Goal: Find specific page/section: Find specific page/section

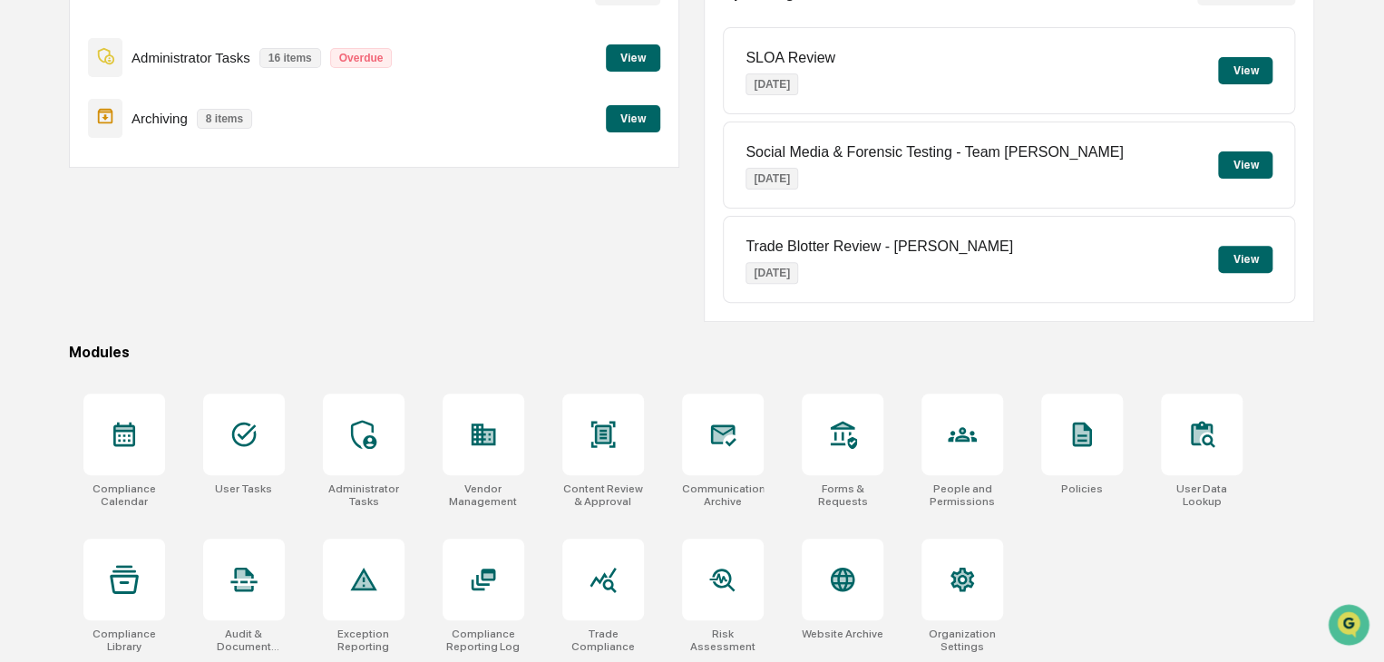
scroll to position [215, 0]
click at [504, 595] on div at bounding box center [484, 579] width 82 height 82
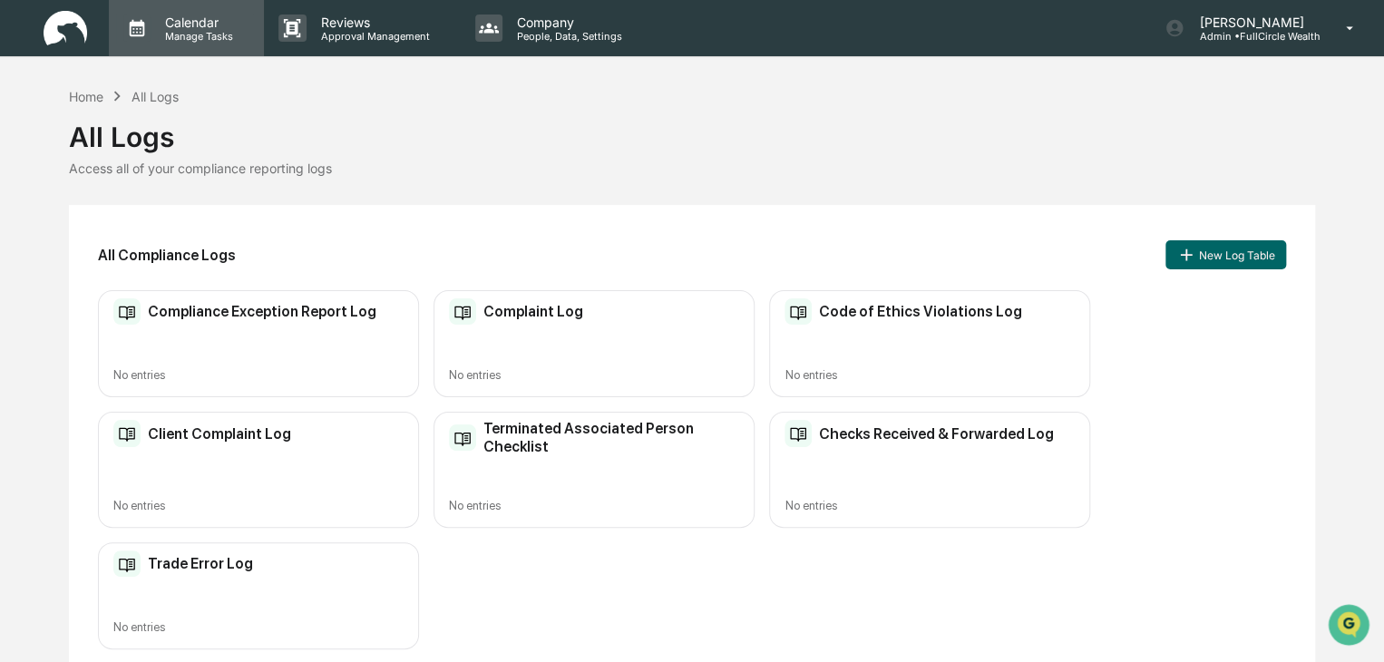
click at [160, 40] on p "Manage Tasks" at bounding box center [197, 36] width 92 height 13
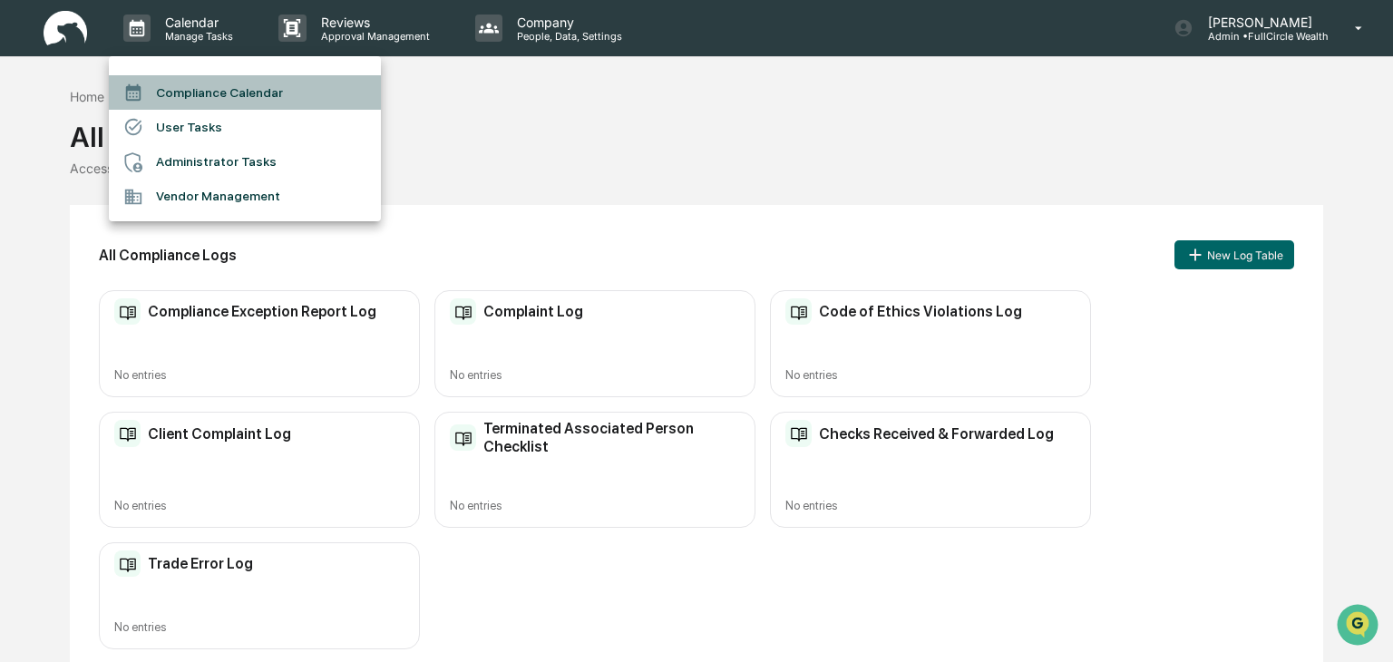
click at [190, 96] on li "Compliance Calendar" at bounding box center [245, 92] width 272 height 34
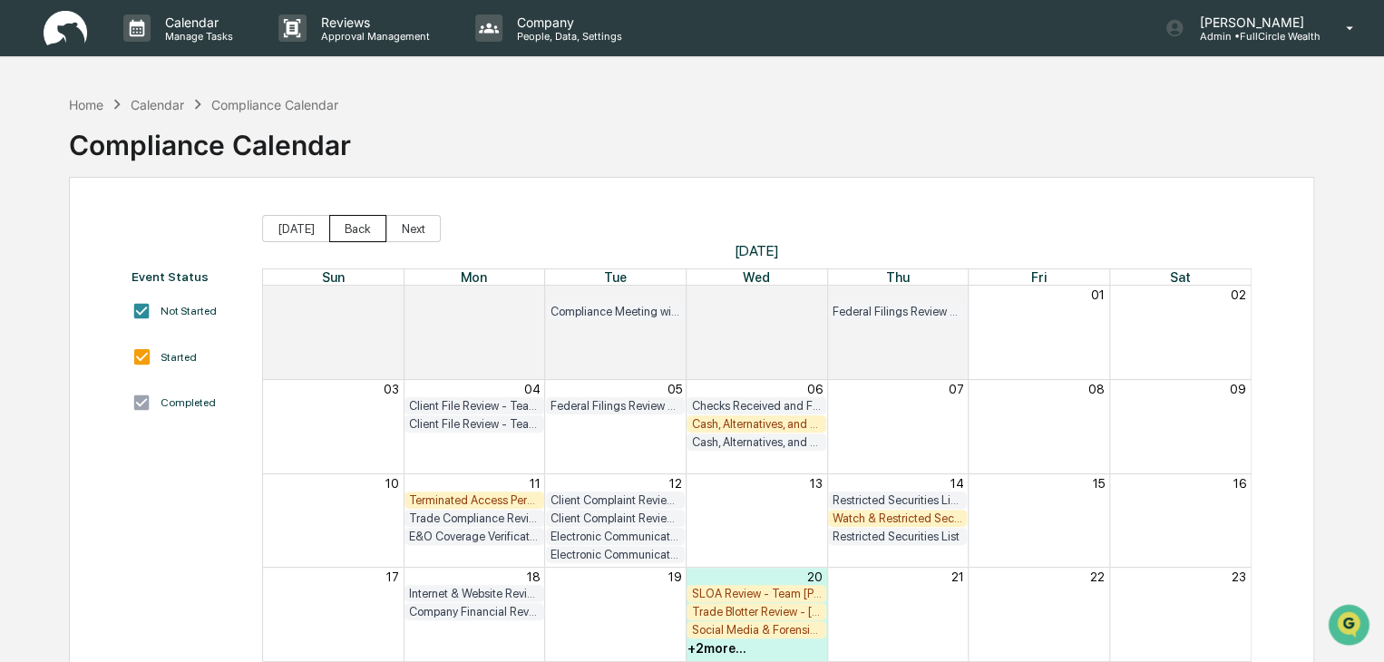
click at [352, 233] on button "Back" at bounding box center [357, 228] width 57 height 27
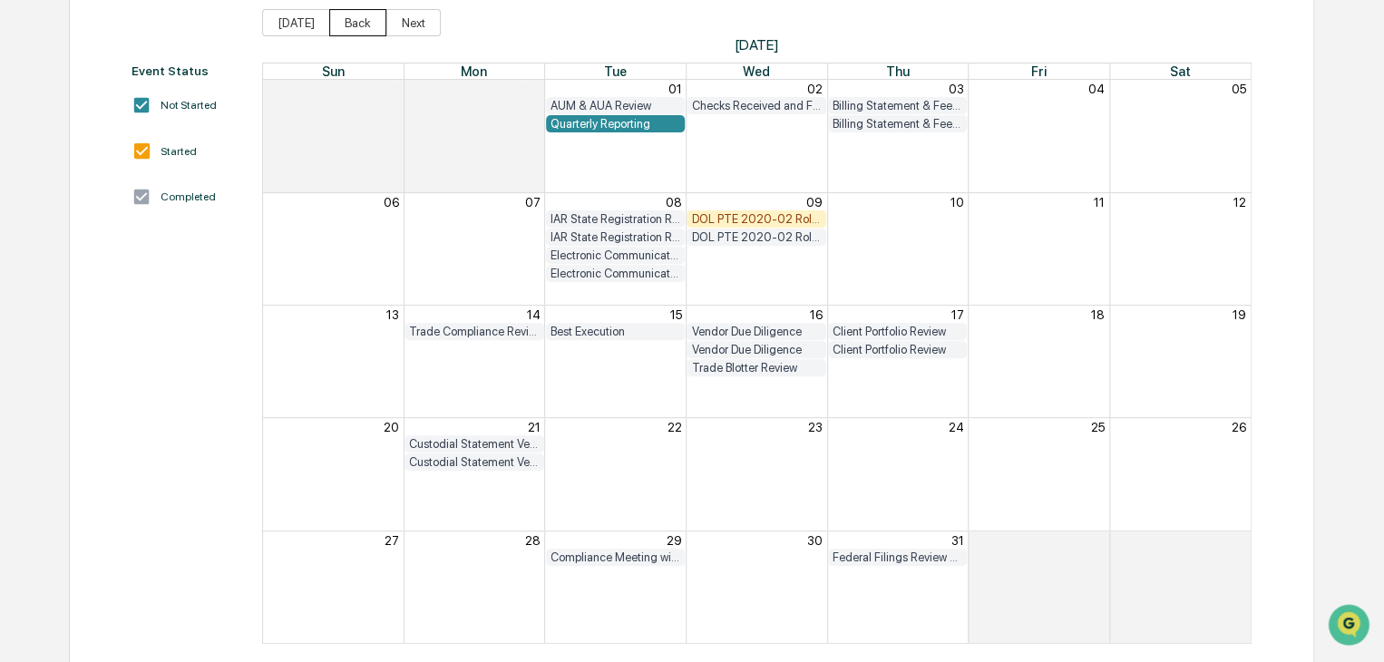
scroll to position [225, 0]
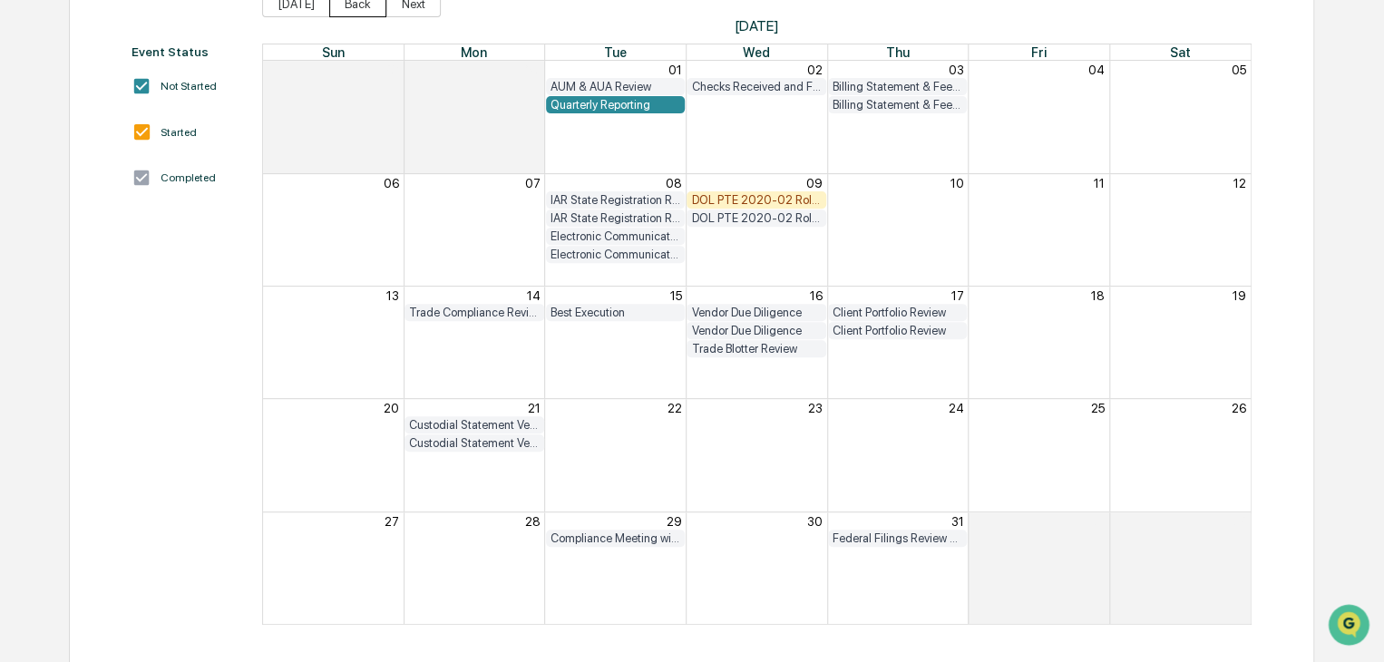
click at [355, 10] on button "Back" at bounding box center [357, 3] width 57 height 27
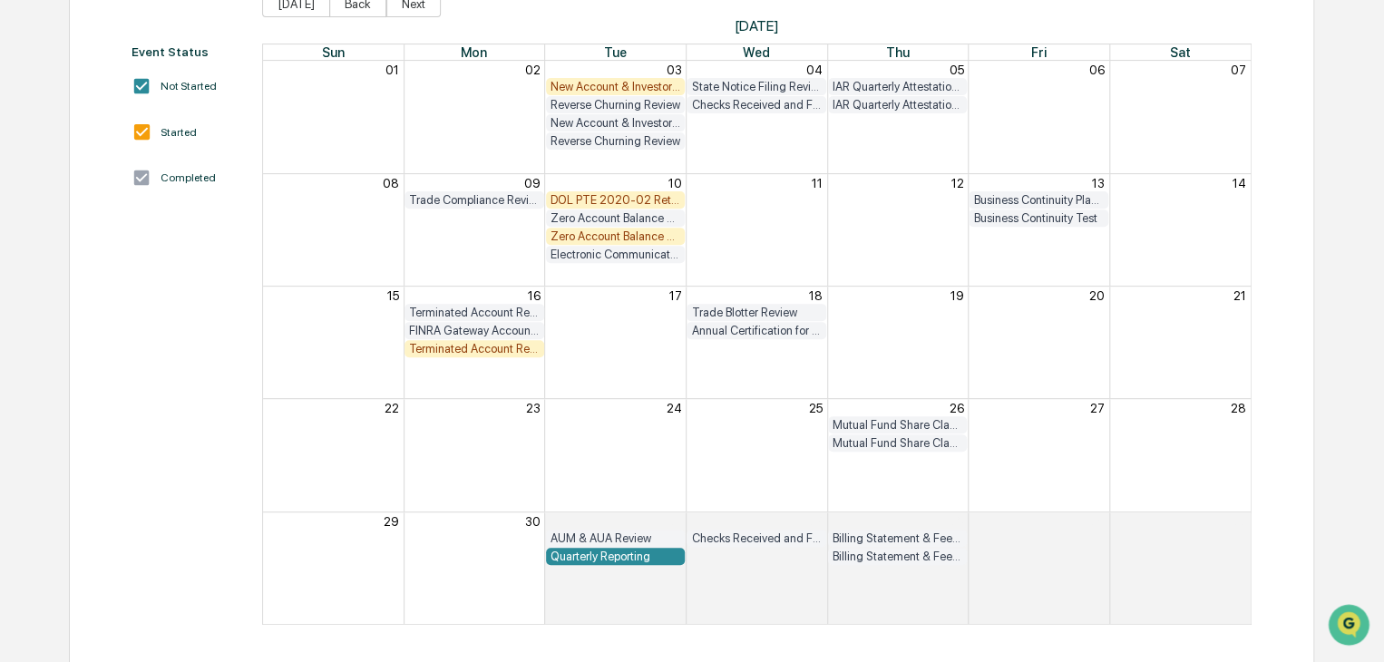
click at [612, 197] on div "DOL PTE 2020-02 Retrospective Review" at bounding box center [615, 200] width 131 height 14
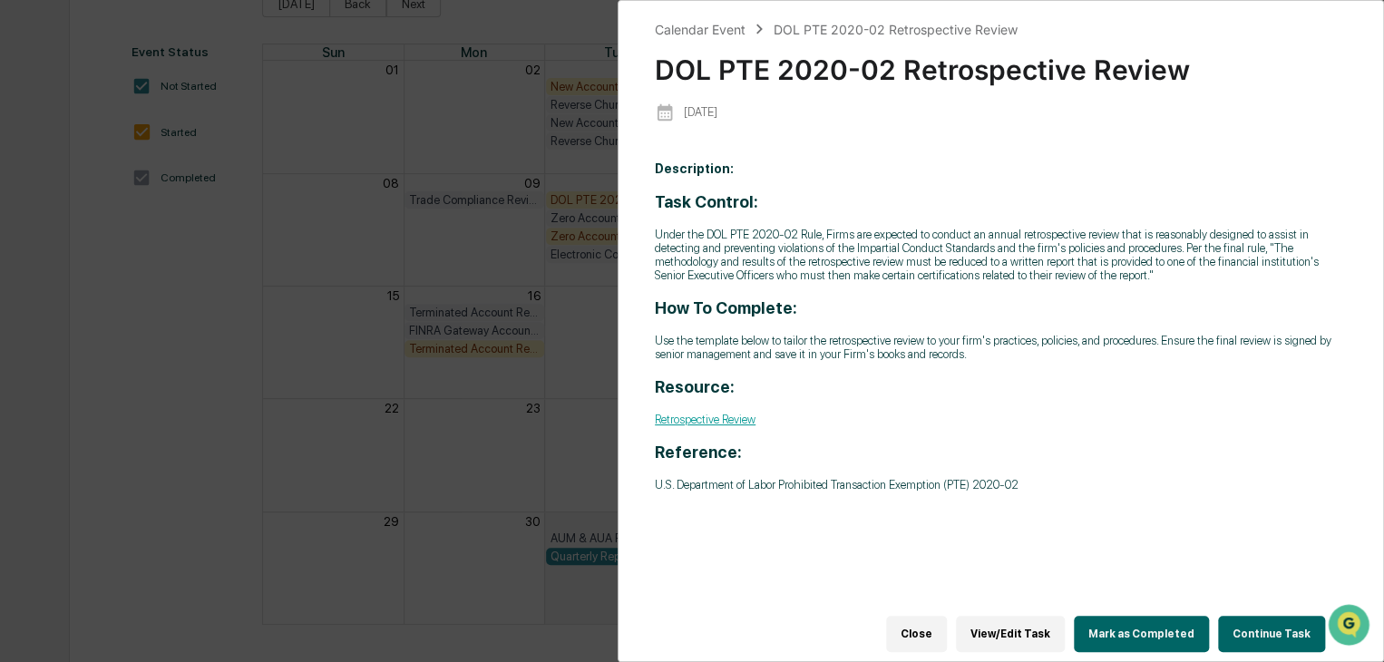
click at [725, 422] on link "Retrospective Review" at bounding box center [705, 420] width 101 height 14
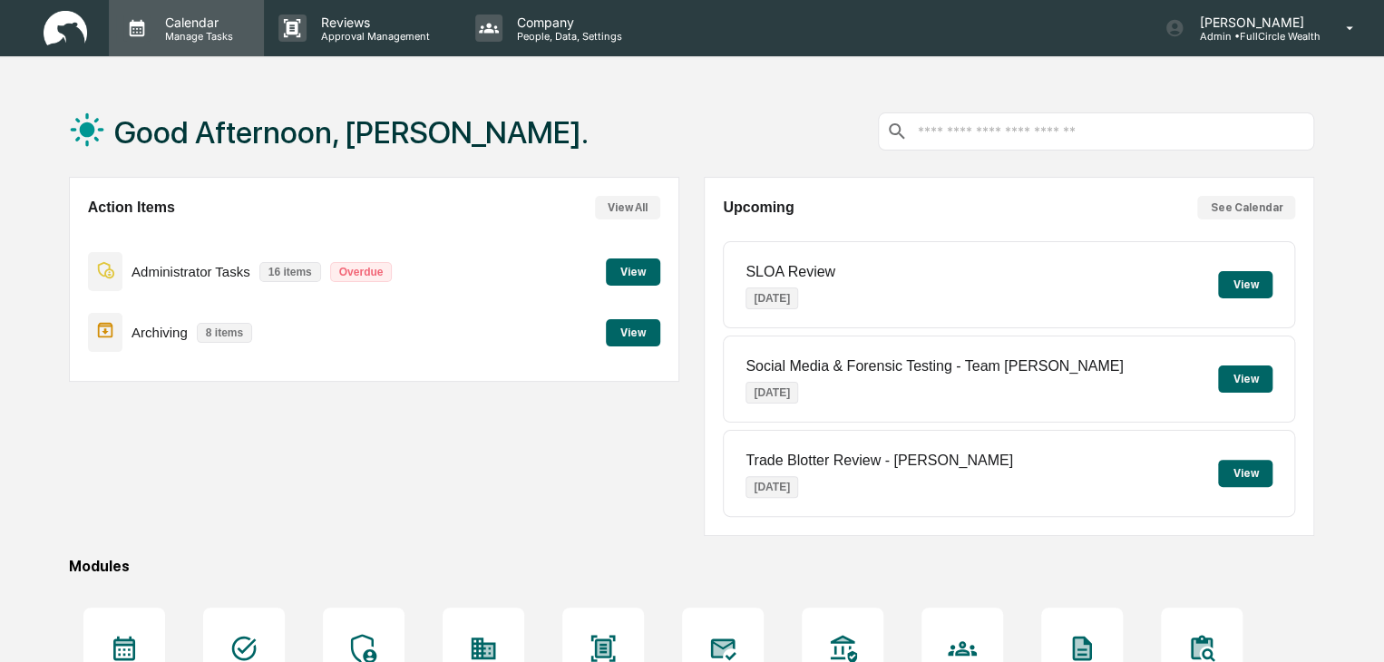
click at [190, 30] on p "Manage Tasks" at bounding box center [197, 36] width 92 height 13
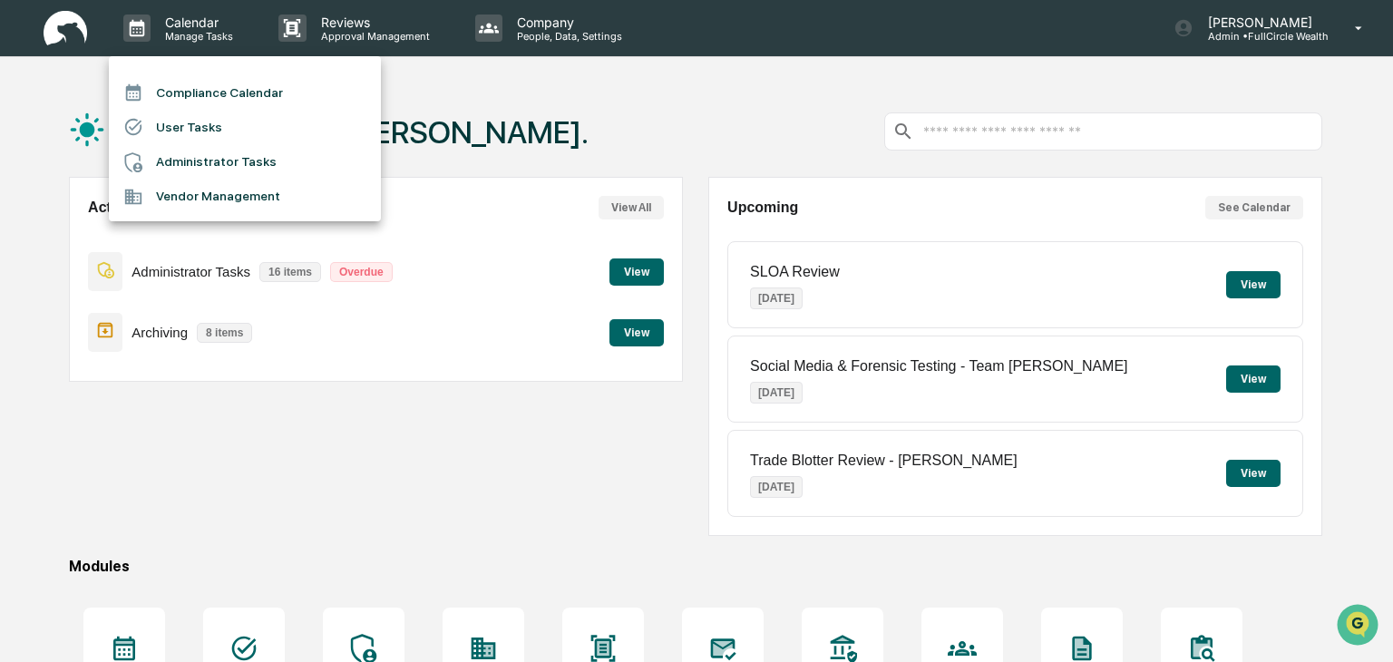
click at [189, 84] on li "Compliance Calendar" at bounding box center [245, 92] width 272 height 34
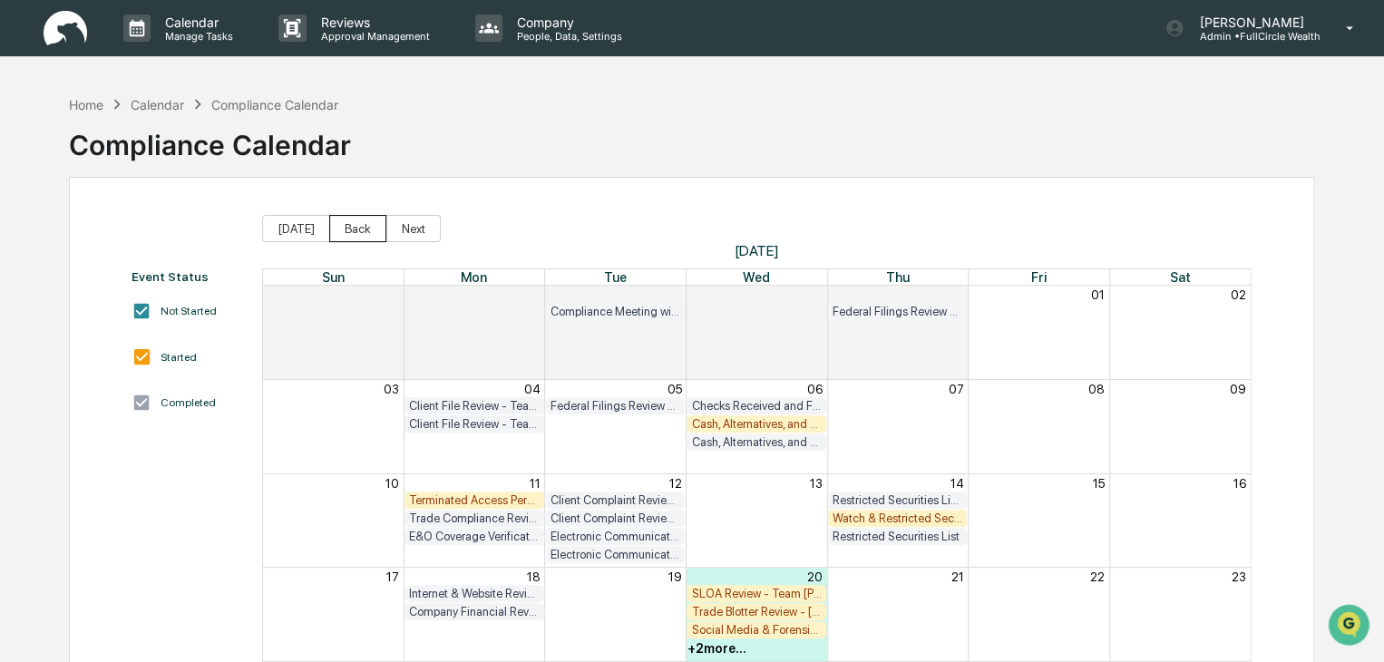
click at [355, 232] on button "Back" at bounding box center [357, 228] width 57 height 27
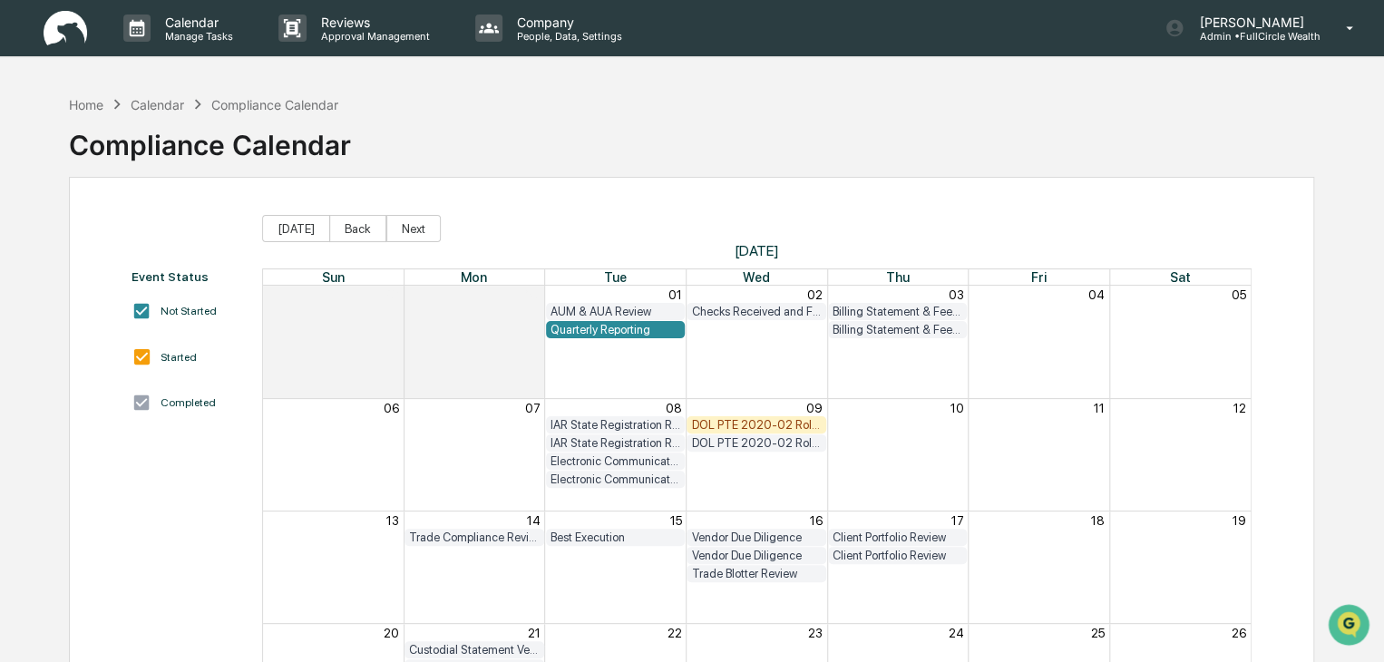
click at [782, 421] on div "DOL PTE 2020-02 Rollover & IRA to IRA Account Review" at bounding box center [756, 425] width 131 height 14
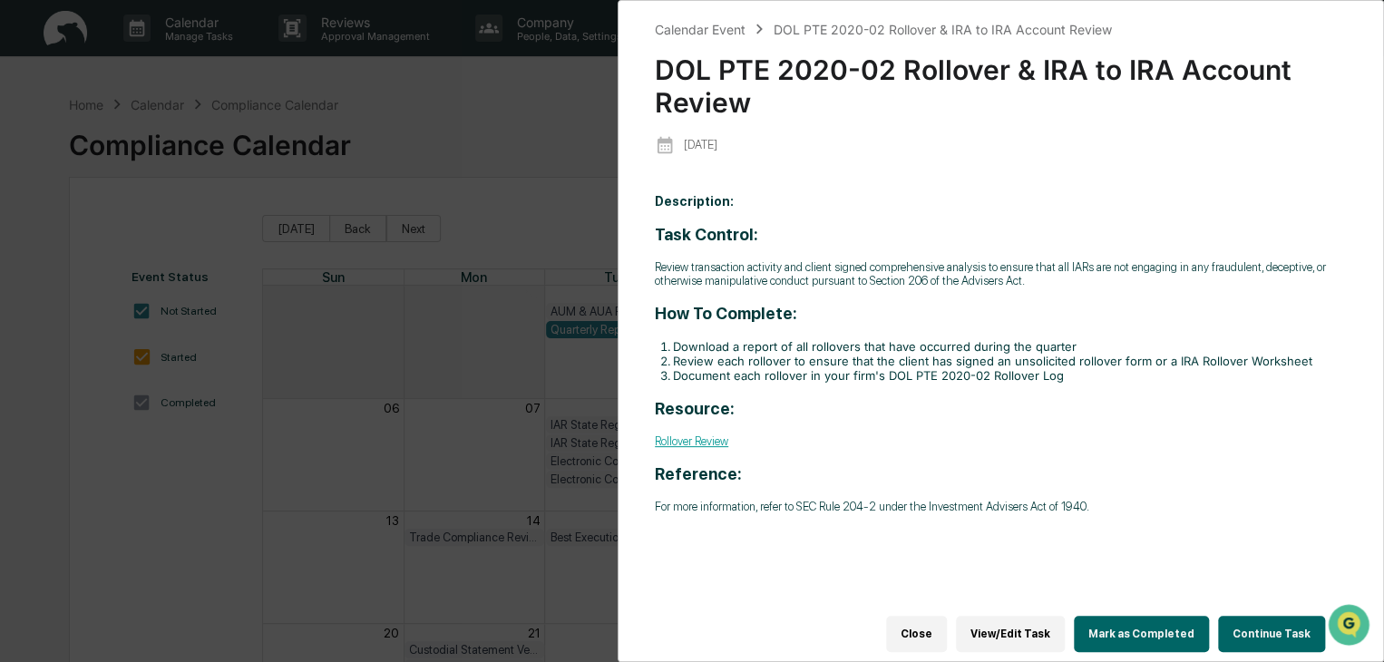
click at [715, 440] on link "Rollover Review" at bounding box center [691, 441] width 73 height 14
